Goal: Information Seeking & Learning: Learn about a topic

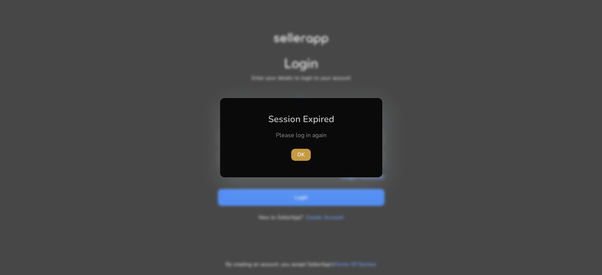
click at [304, 154] on span "OK" at bounding box center [301, 155] width 8 height 8
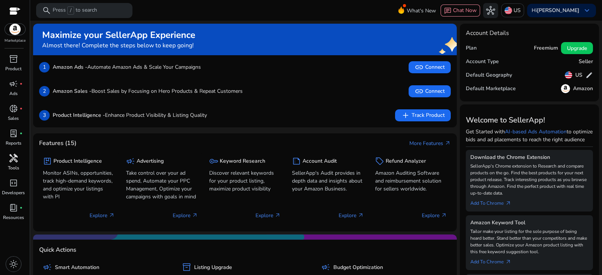
click at [11, 157] on span "handyman" at bounding box center [13, 158] width 9 height 9
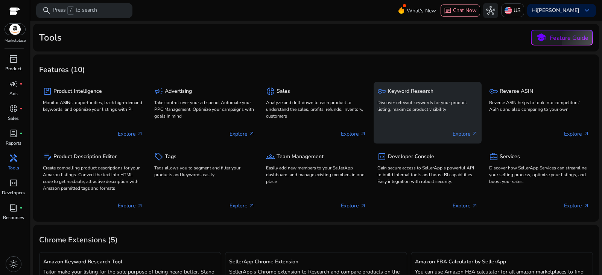
click at [407, 98] on div "key Keyword Research Discover relevant keywords for your product listing, maxim…" at bounding box center [427, 100] width 100 height 29
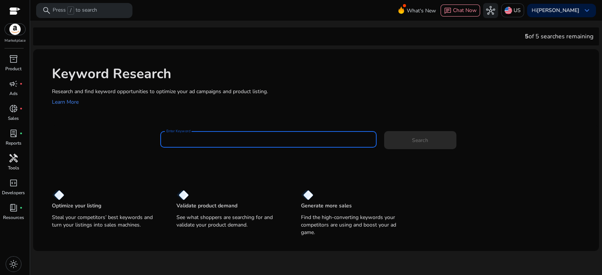
click at [209, 138] on input "Enter Keyword" at bounding box center [268, 139] width 204 height 8
paste input "**********"
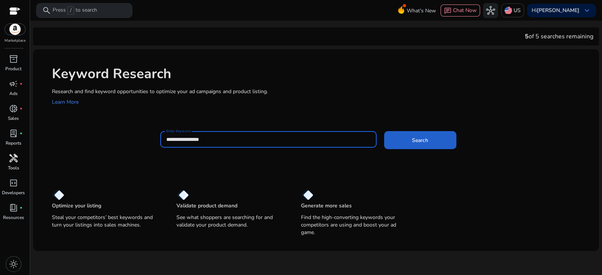
type input "**********"
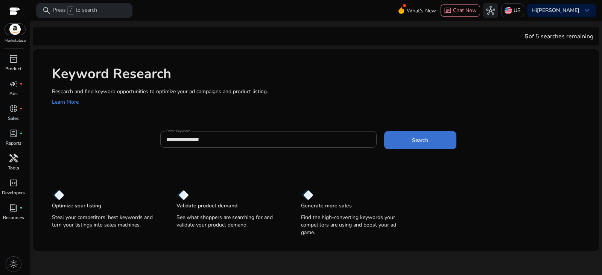
click at [408, 142] on span at bounding box center [420, 140] width 72 height 18
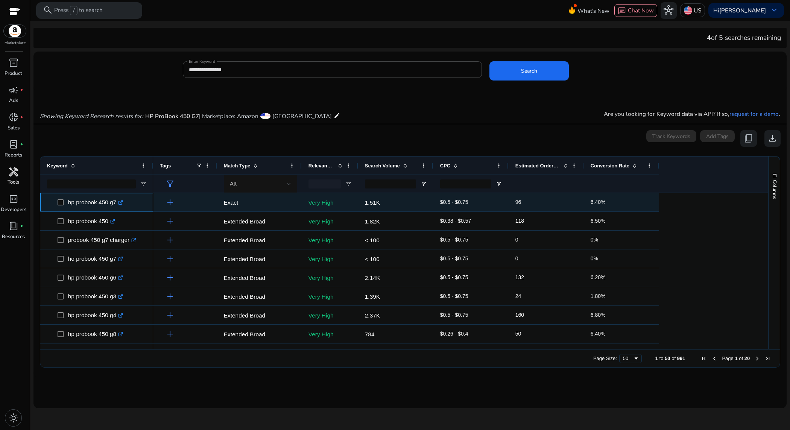
drag, startPoint x: 70, startPoint y: 204, endPoint x: 117, endPoint y: 207, distance: 47.1
click at [117, 207] on span "hp probook 450 g7 .st0{fill:#2c8af8}" at bounding box center [102, 202] width 89 height 15
copy span "hp probook 450 g7"
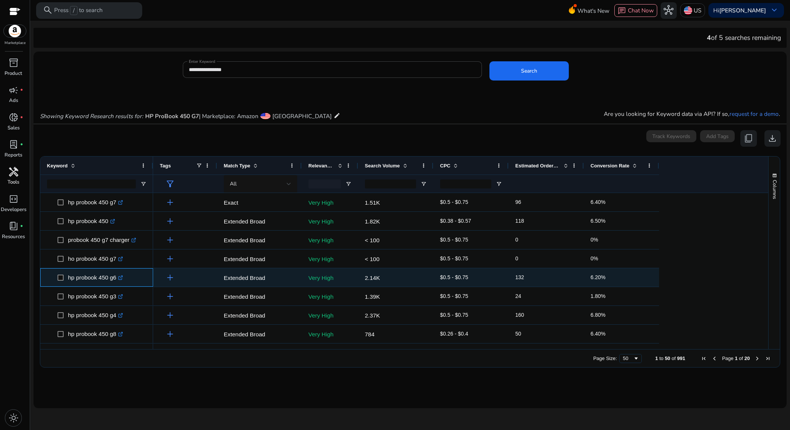
drag, startPoint x: 67, startPoint y: 280, endPoint x: 116, endPoint y: 283, distance: 49.4
click at [116, 275] on span "hp probook 450 g6 .st0{fill:#2c8af8}" at bounding box center [102, 277] width 89 height 15
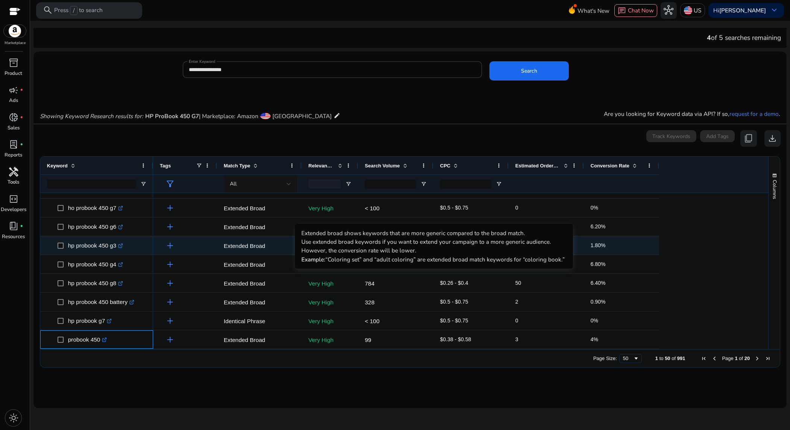
scroll to position [51, 0]
copy span "hp probook 450 g6"
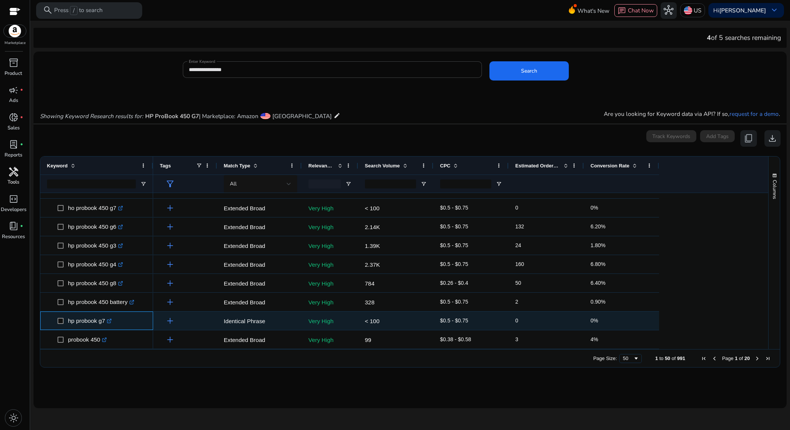
drag, startPoint x: 68, startPoint y: 322, endPoint x: 106, endPoint y: 322, distance: 38.4
click at [106, 275] on p "hp probook g7 .st0{fill:#2c8af8}" at bounding box center [90, 320] width 44 height 15
copy p "hp probook g7"
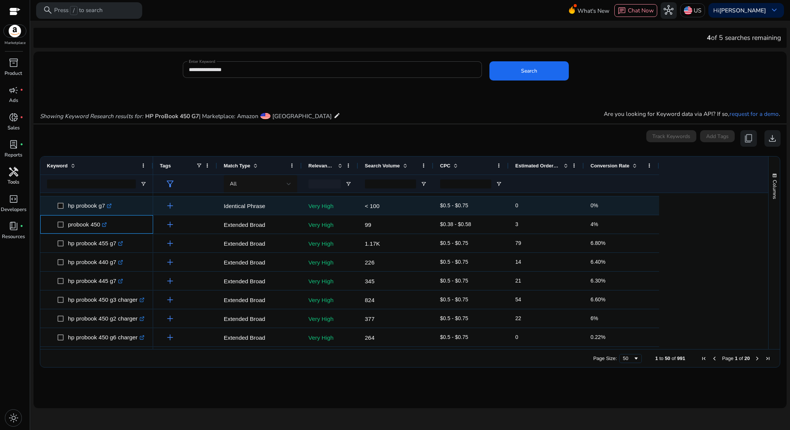
scroll to position [165, 0]
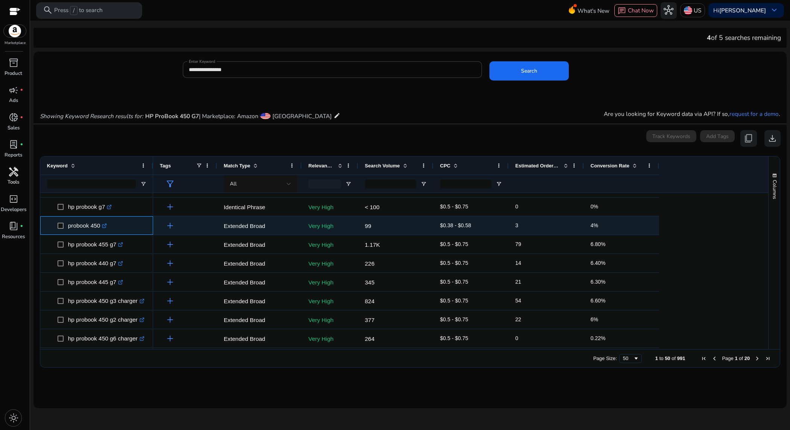
drag, startPoint x: 68, startPoint y: 199, endPoint x: 100, endPoint y: 228, distance: 43.2
click at [102, 227] on p "probook 450 .st0{fill:#2c8af8}" at bounding box center [87, 225] width 39 height 15
copy p "probook 450"
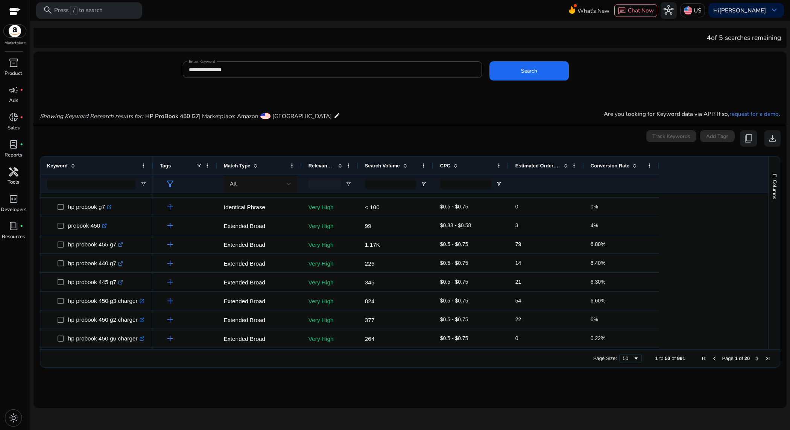
click at [240, 275] on mat-card "**********" at bounding box center [409, 230] width 753 height 357
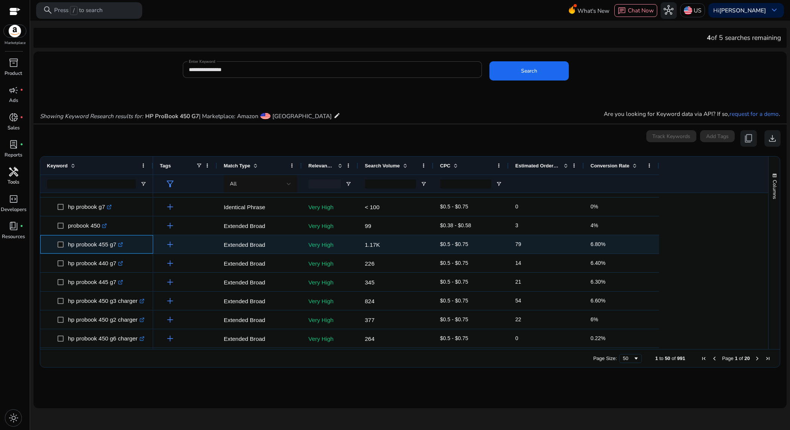
drag, startPoint x: 68, startPoint y: 245, endPoint x: 117, endPoint y: 246, distance: 49.7
click at [117, 246] on span "hp probook 455 g7 .st0{fill:#2c8af8}" at bounding box center [102, 244] width 89 height 15
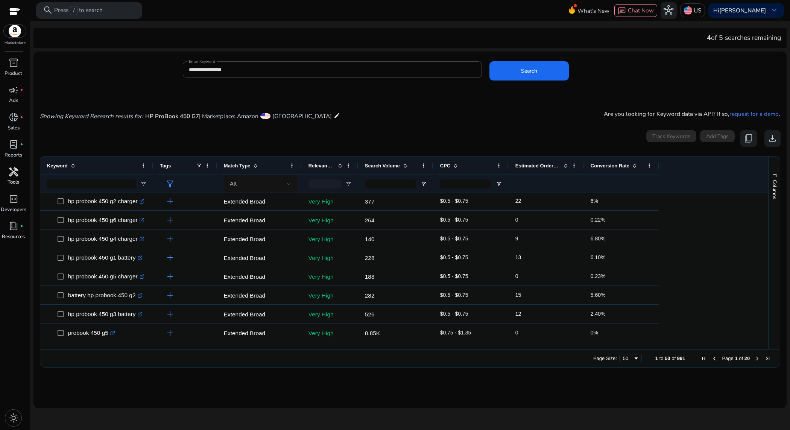
scroll to position [0, 0]
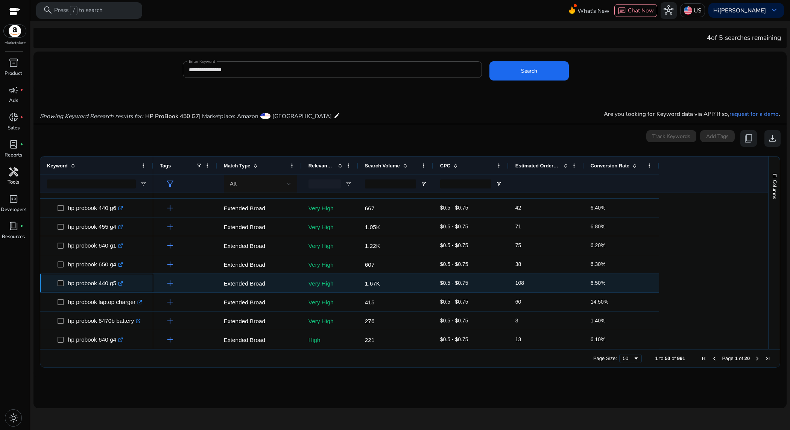
drag, startPoint x: 67, startPoint y: 285, endPoint x: 117, endPoint y: 287, distance: 50.8
click at [117, 275] on span "hp probook 440 g5 .st0{fill:#2c8af8}" at bounding box center [102, 282] width 89 height 15
copy span "hp probook 440 g5"
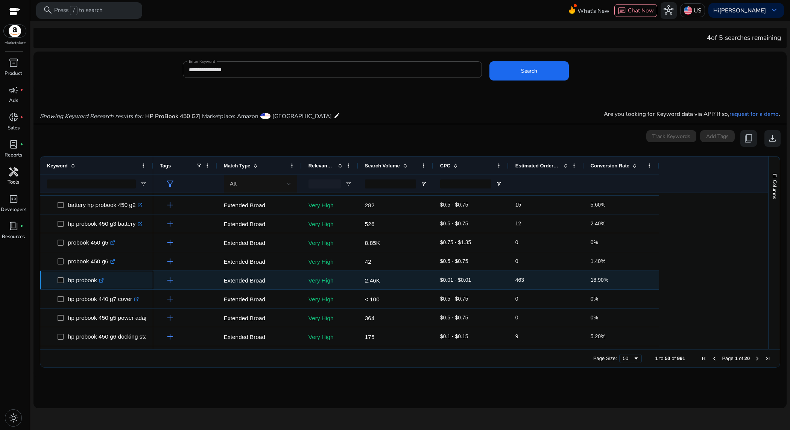
drag, startPoint x: 68, startPoint y: 280, endPoint x: 100, endPoint y: 280, distance: 31.6
click at [100, 275] on span "hp probook .st0{fill:#2c8af8}" at bounding box center [102, 279] width 89 height 15
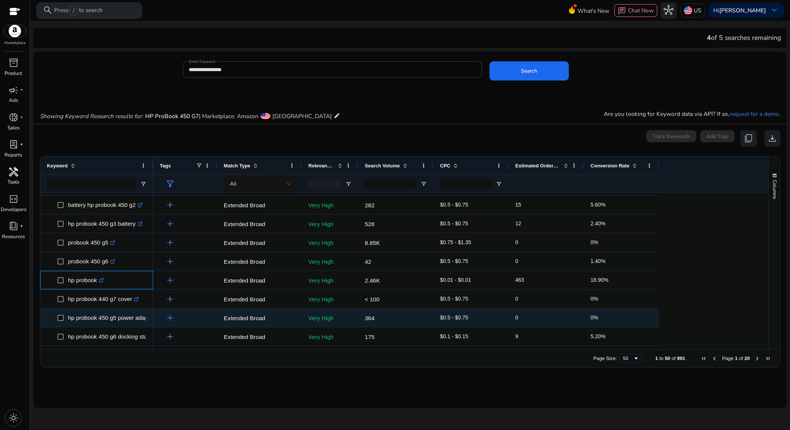
copy span "hp probook"
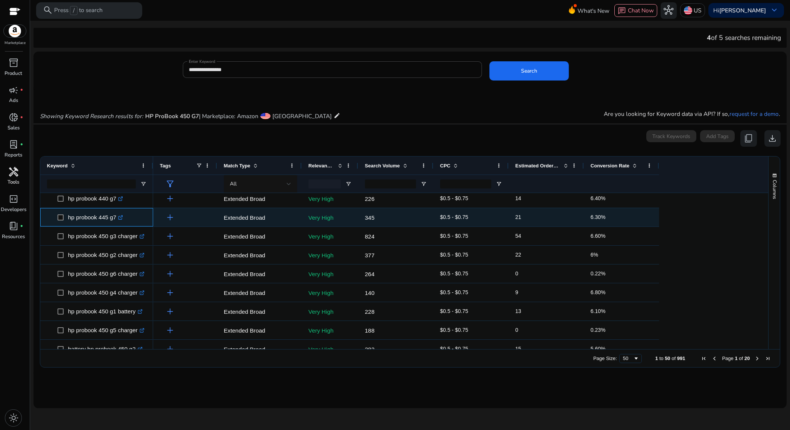
drag, startPoint x: 68, startPoint y: 216, endPoint x: 117, endPoint y: 217, distance: 48.6
click at [117, 217] on p "hp probook 445 g7 .st0{fill:#2c8af8}" at bounding box center [95, 217] width 55 height 15
copy p "hp probook 445 g7"
drag, startPoint x: 362, startPoint y: 217, endPoint x: 377, endPoint y: 217, distance: 15.1
click at [377, 217] on div "345" at bounding box center [395, 217] width 75 height 18
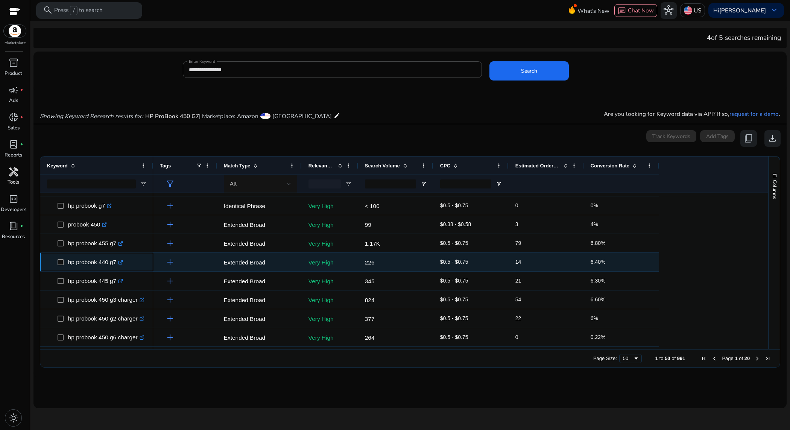
drag, startPoint x: 67, startPoint y: 201, endPoint x: 116, endPoint y: 265, distance: 80.3
click at [116, 265] on span "hp probook 440 g7 .st0{fill:#2c8af8}" at bounding box center [102, 261] width 89 height 15
click at [116, 265] on p "hp probook 440 g7 .st0{fill:#2c8af8}" at bounding box center [95, 261] width 55 height 15
drag, startPoint x: 68, startPoint y: 266, endPoint x: 117, endPoint y: 265, distance: 48.9
click at [117, 265] on p "hp probook 440 g7 .st0{fill:#2c8af8}" at bounding box center [95, 261] width 55 height 15
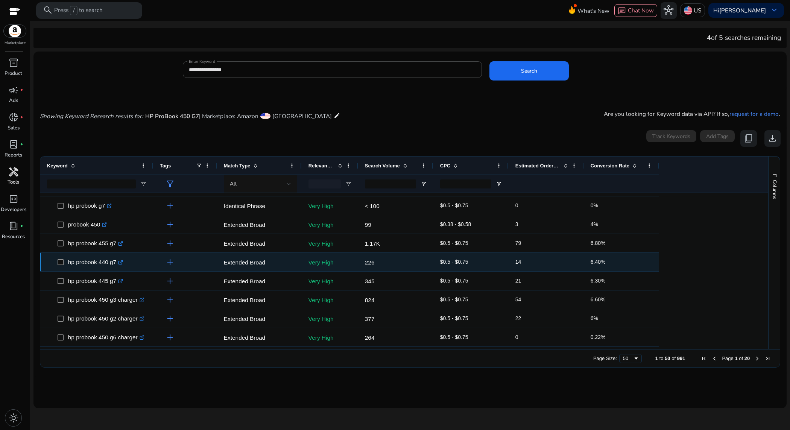
copy p "hp probook 440 g7"
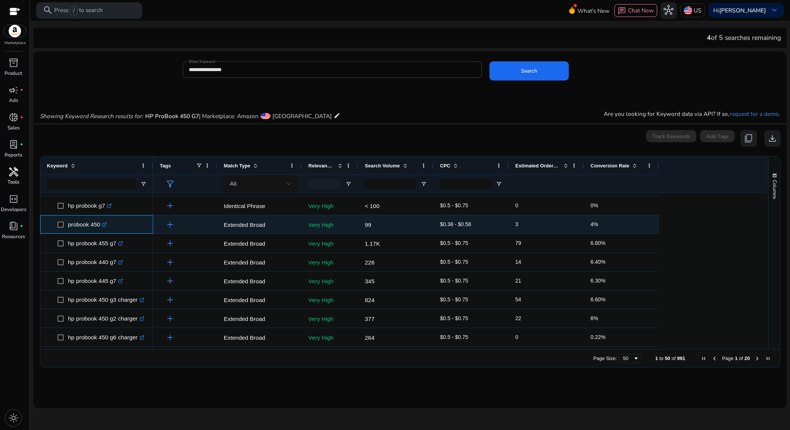
drag, startPoint x: 67, startPoint y: 226, endPoint x: 101, endPoint y: 228, distance: 33.9
click at [101, 228] on span "probook 450 .st0{fill:#2c8af8}" at bounding box center [102, 224] width 89 height 15
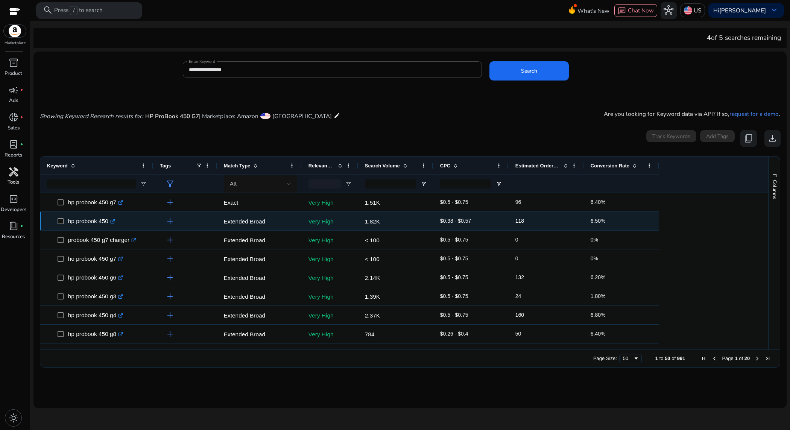
drag, startPoint x: 67, startPoint y: 223, endPoint x: 110, endPoint y: 227, distance: 43.5
click at [110, 227] on span "hp probook 450 .st0{fill:#2c8af8}" at bounding box center [102, 220] width 89 height 15
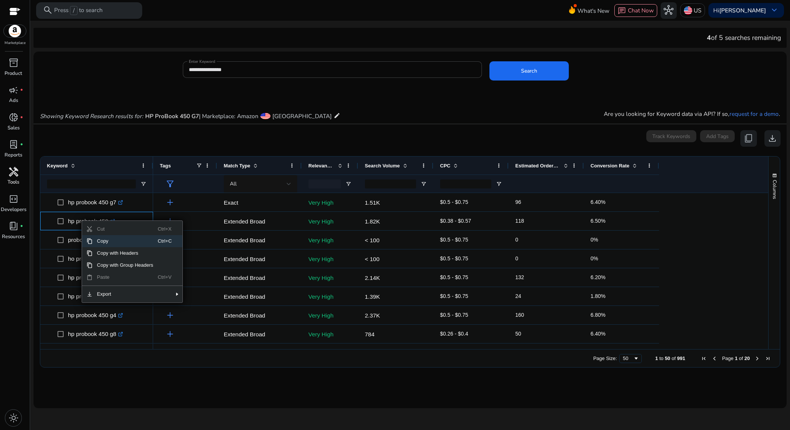
click at [94, 243] on span "Copy" at bounding box center [125, 241] width 65 height 12
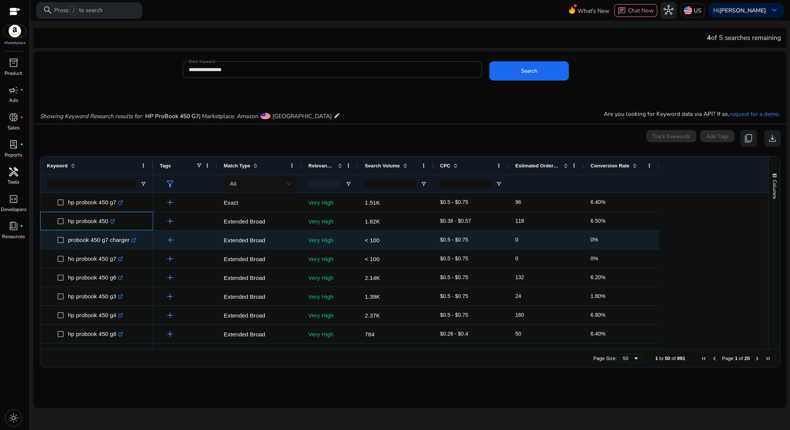
click at [93, 224] on p "hp probook 450 .st0{fill:#2c8af8}" at bounding box center [91, 220] width 47 height 15
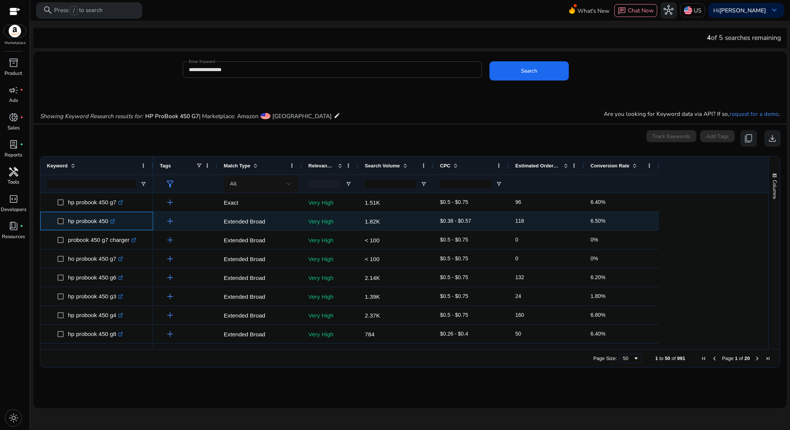
drag, startPoint x: 68, startPoint y: 221, endPoint x: 109, endPoint y: 225, distance: 41.2
click at [109, 225] on p "hp probook 450 .st0{fill:#2c8af8}" at bounding box center [91, 220] width 47 height 15
copy p "hp probook 450"
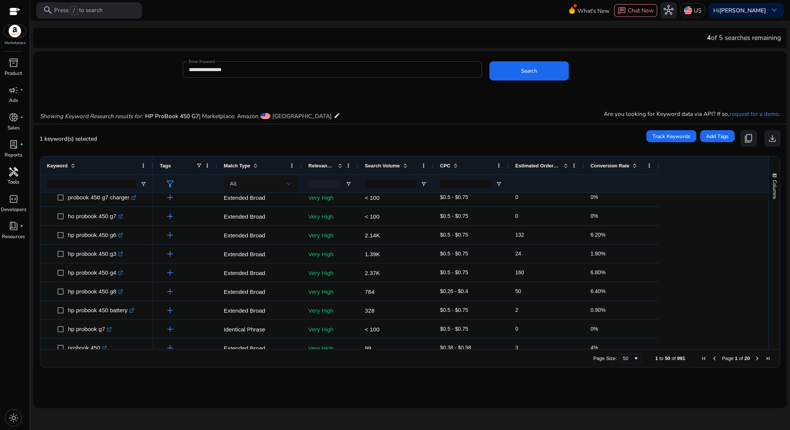
scroll to position [48, 0]
